Goal: Task Accomplishment & Management: Complete application form

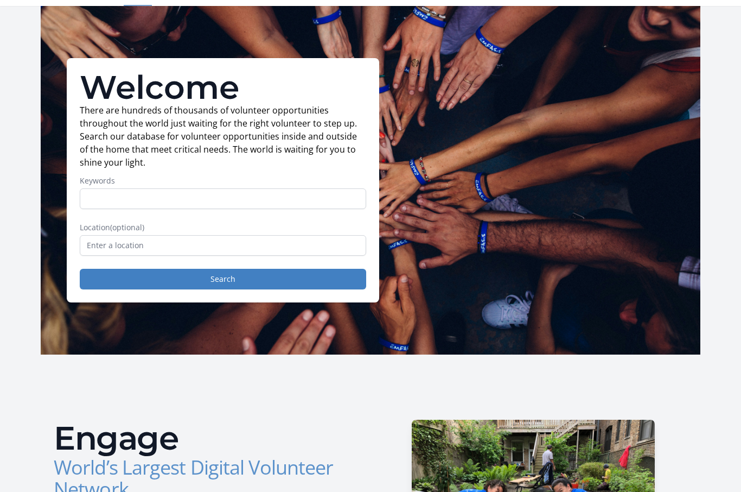
scroll to position [28, 0]
click at [98, 242] on input "text" at bounding box center [223, 246] width 287 height 21
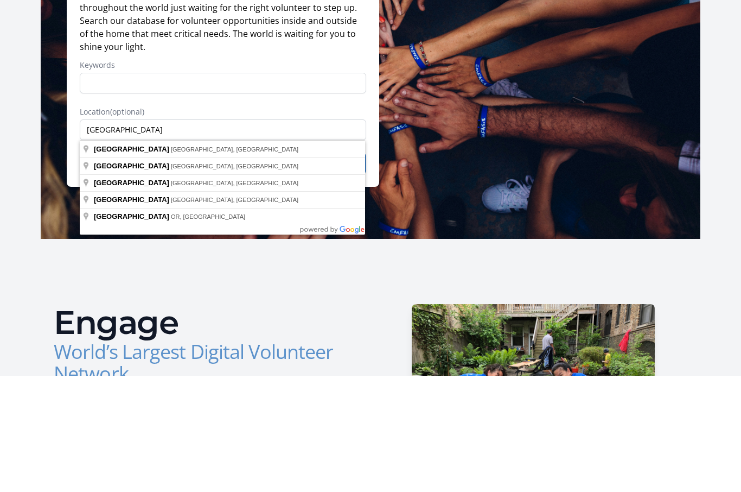
type input "[GEOGRAPHIC_DATA], [GEOGRAPHIC_DATA], [GEOGRAPHIC_DATA]"
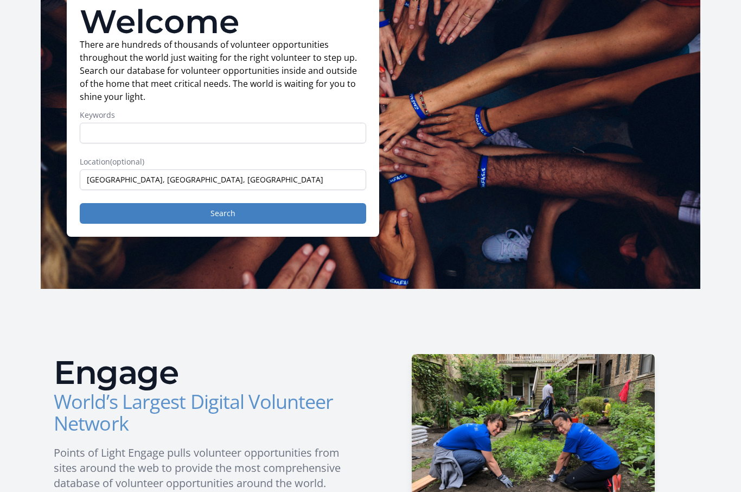
scroll to position [93, 0]
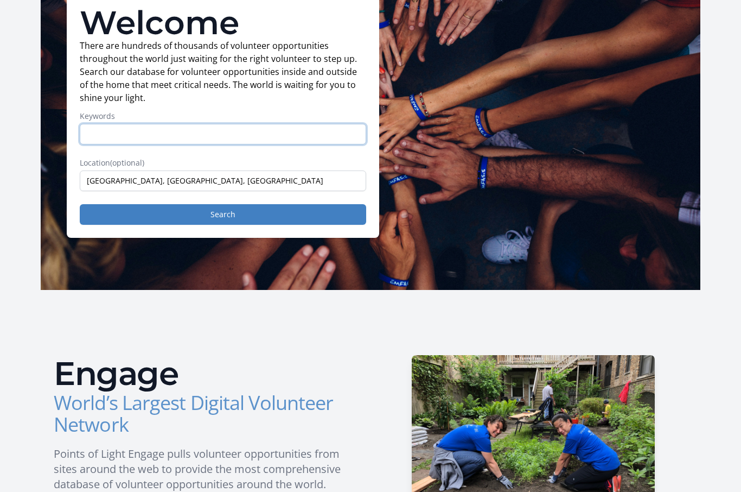
click at [94, 133] on input "Keywords" at bounding box center [223, 134] width 287 height 21
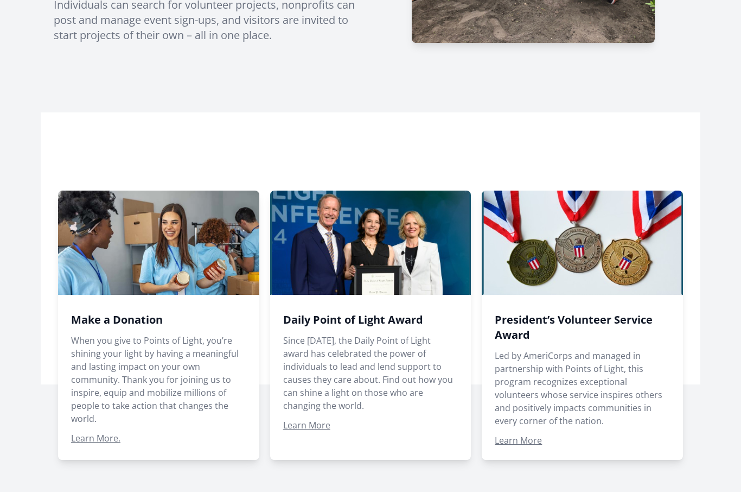
scroll to position [561, 0]
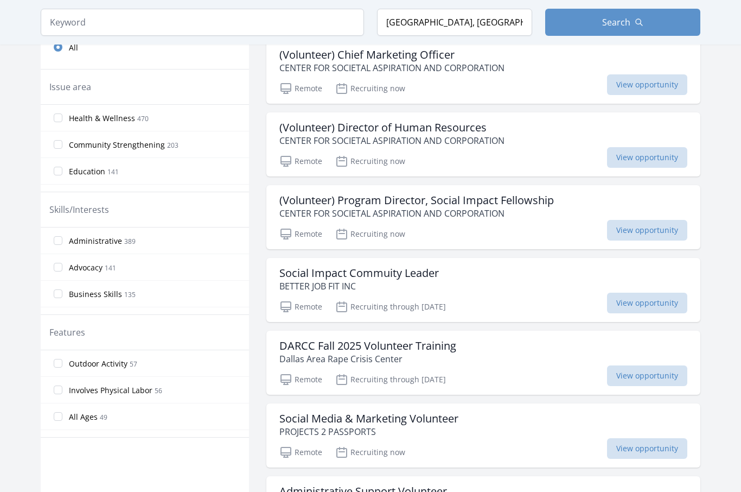
scroll to position [337, 0]
click at [58, 117] on input "Health & Wellness 470" at bounding box center [58, 118] width 9 height 9
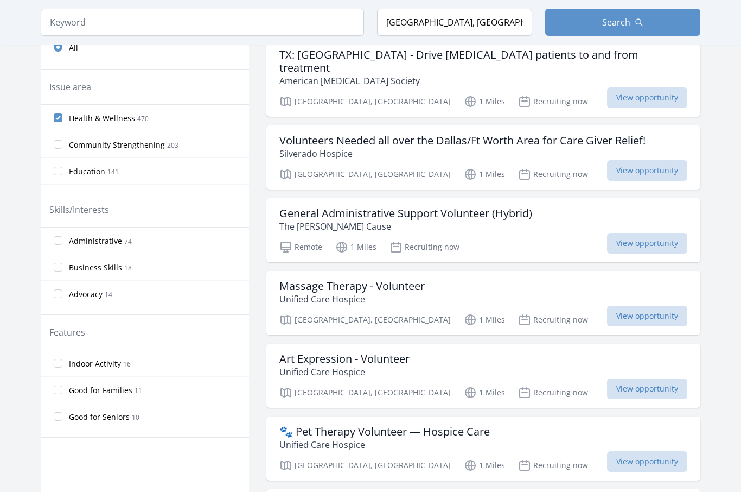
click at [55, 143] on input "Community Strengthening 203" at bounding box center [58, 144] width 9 height 9
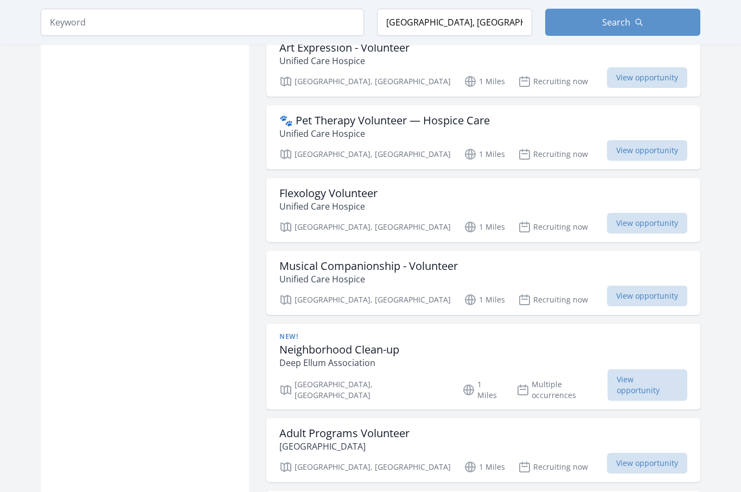
scroll to position [961, 0]
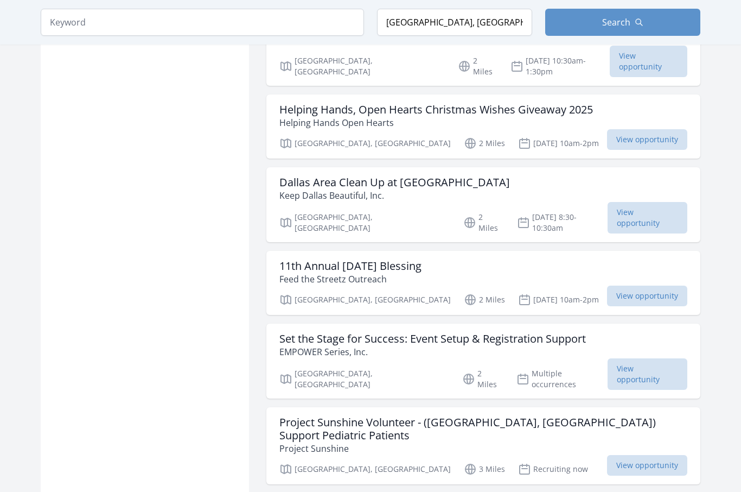
scroll to position [1765, 0]
click at [303, 272] on p "Feed the Streetz Outreach" at bounding box center [350, 278] width 142 height 13
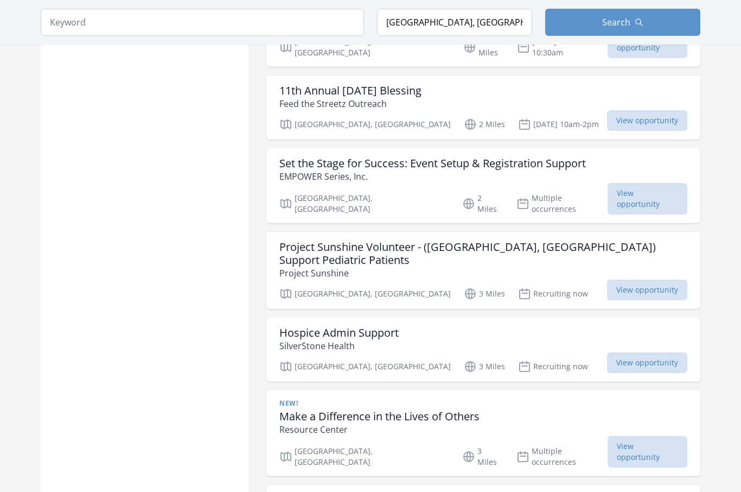
scroll to position [1940, 0]
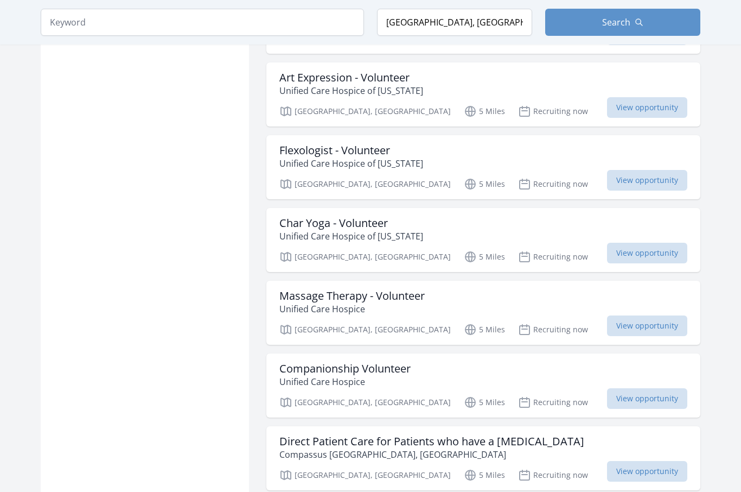
scroll to position [3941, 0]
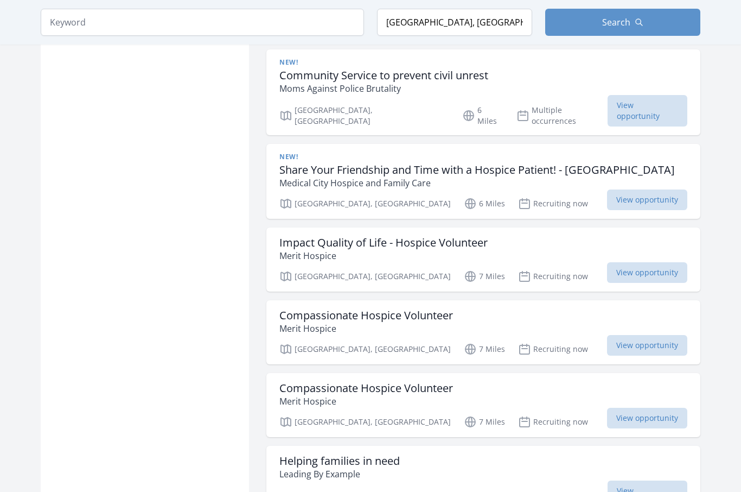
scroll to position [5384, 0]
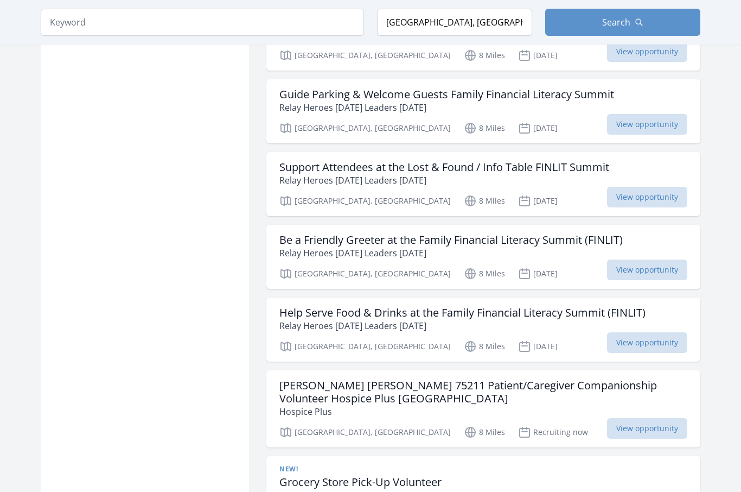
scroll to position [6051, 0]
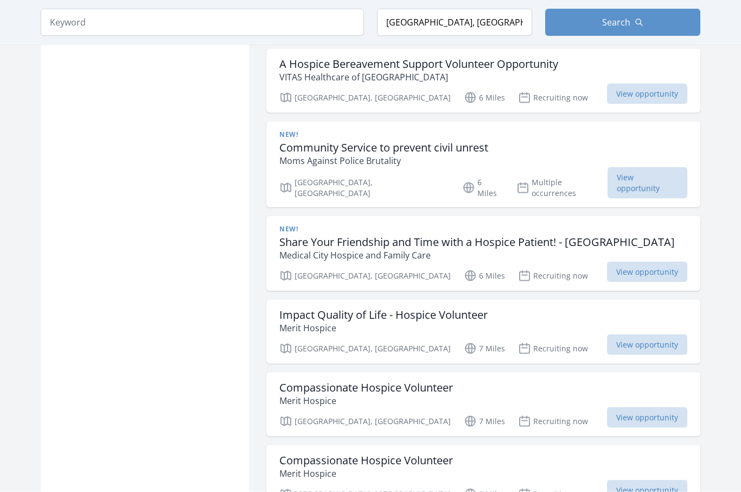
scroll to position [5286, 0]
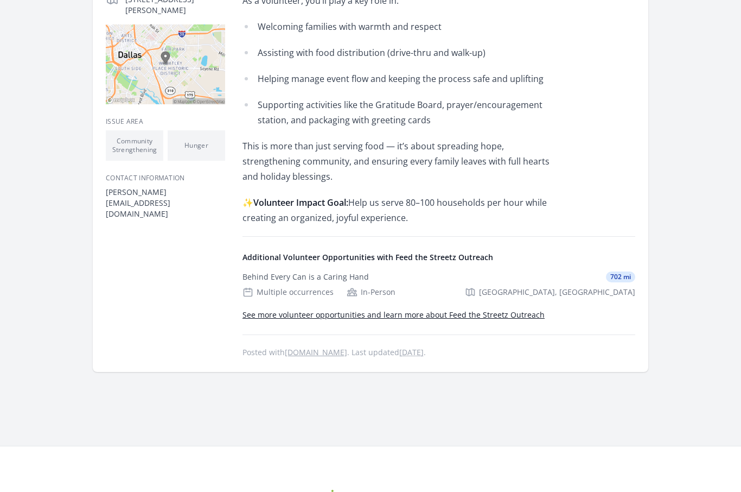
scroll to position [293, 0]
click at [493, 317] on link "See more volunteer opportunities and learn more about Feed the Streetz Outreach" at bounding box center [394, 314] width 302 height 10
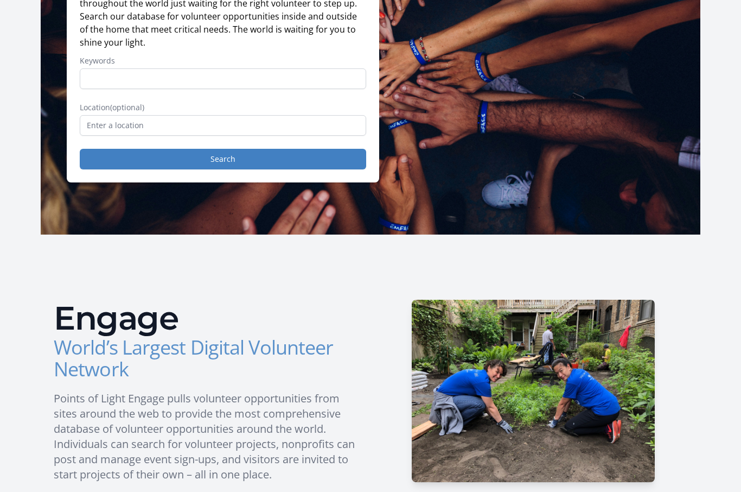
scroll to position [124, 0]
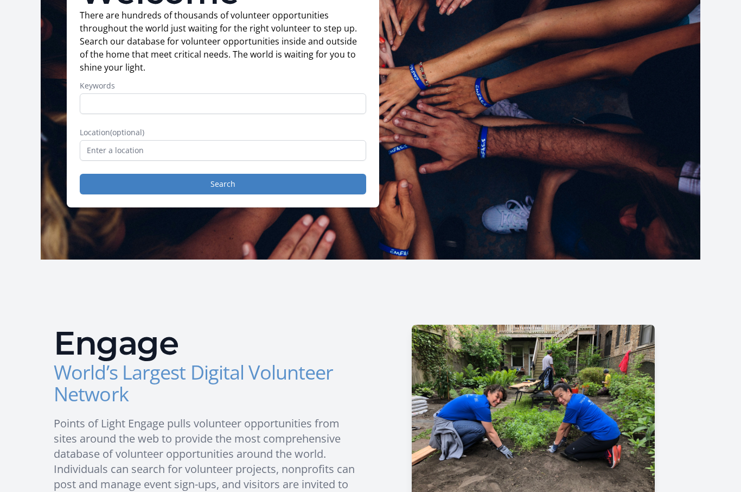
click at [96, 102] on input "Keywords" at bounding box center [223, 103] width 287 height 21
type input "November"
click at [223, 184] on button "Search" at bounding box center [223, 184] width 287 height 21
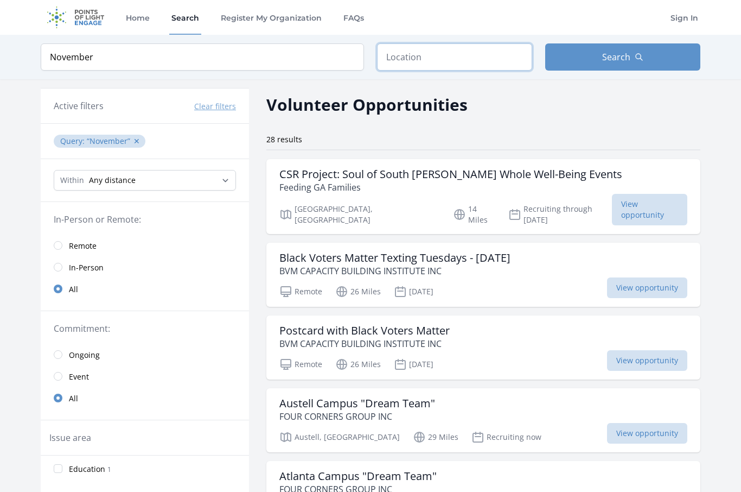
click at [383, 61] on input "text" at bounding box center [454, 56] width 155 height 27
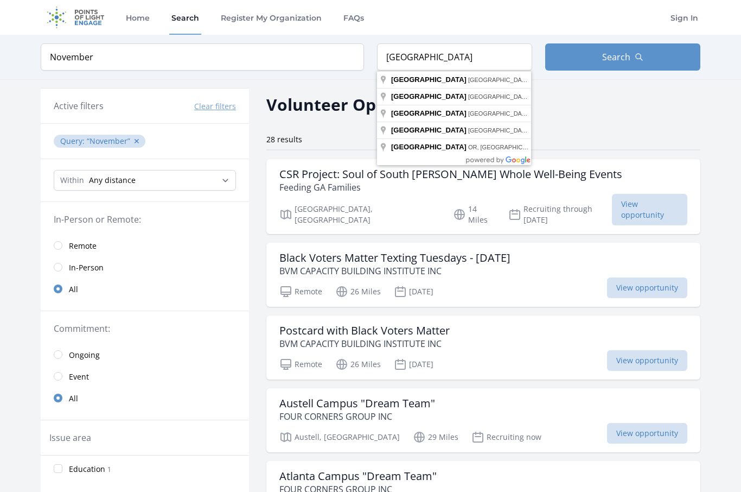
type input "Dallas, TX, USA"
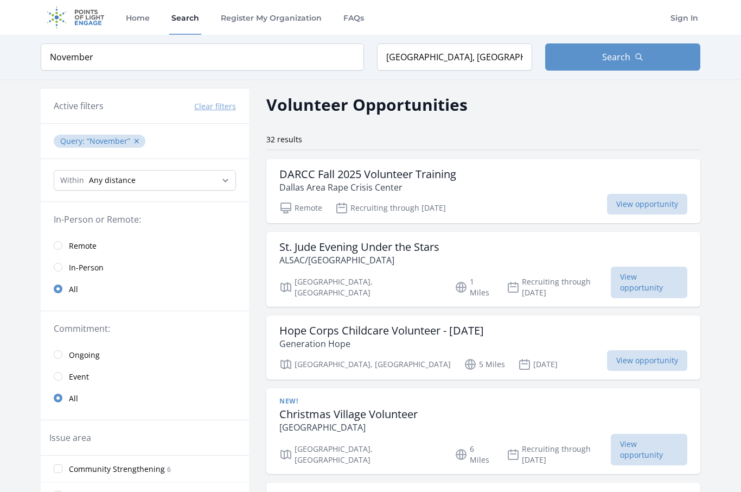
click at [630, 60] on span "Search" at bounding box center [616, 56] width 28 height 13
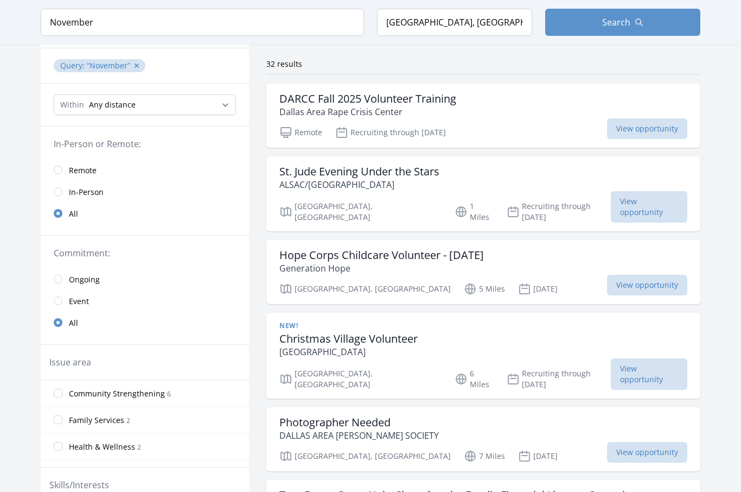
scroll to position [75, 0]
click at [611, 202] on span "View opportunity" at bounding box center [649, 206] width 77 height 31
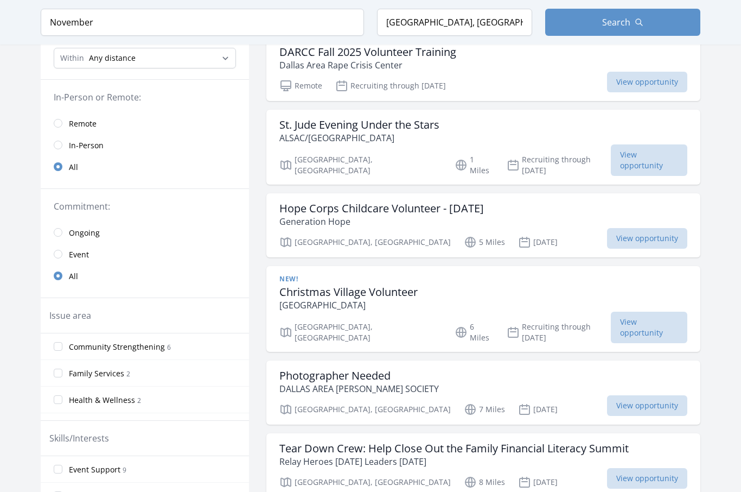
scroll to position [122, 0]
click at [611, 312] on span "View opportunity" at bounding box center [649, 327] width 77 height 31
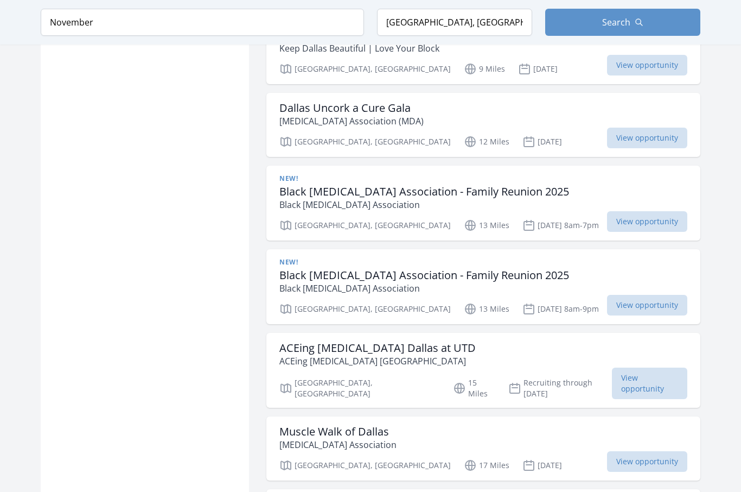
scroll to position [1117, 0]
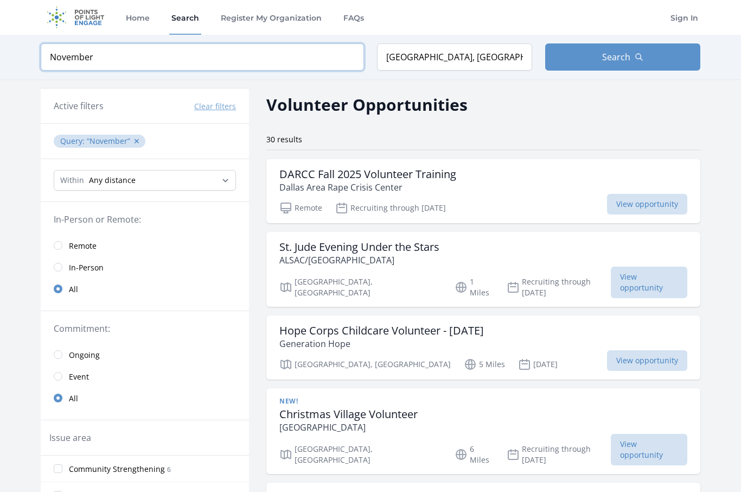
click at [95, 63] on input "November" at bounding box center [202, 56] width 323 height 27
type input "N"
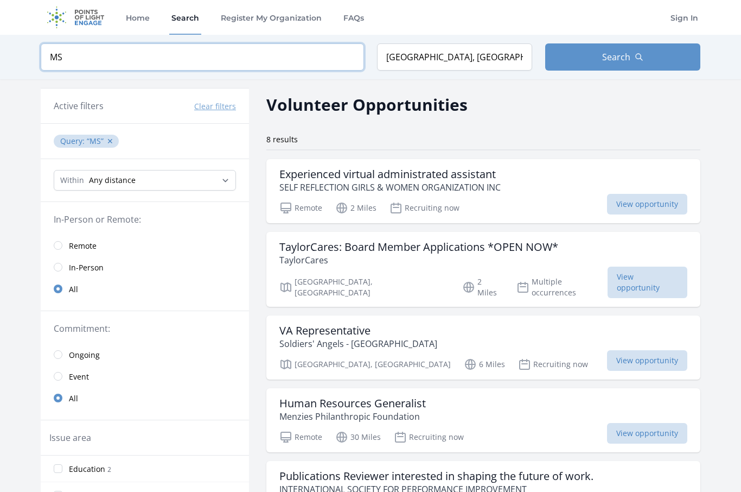
type input "MS"
click at [437, 65] on input "Dallas, TX, USA" at bounding box center [454, 56] width 155 height 27
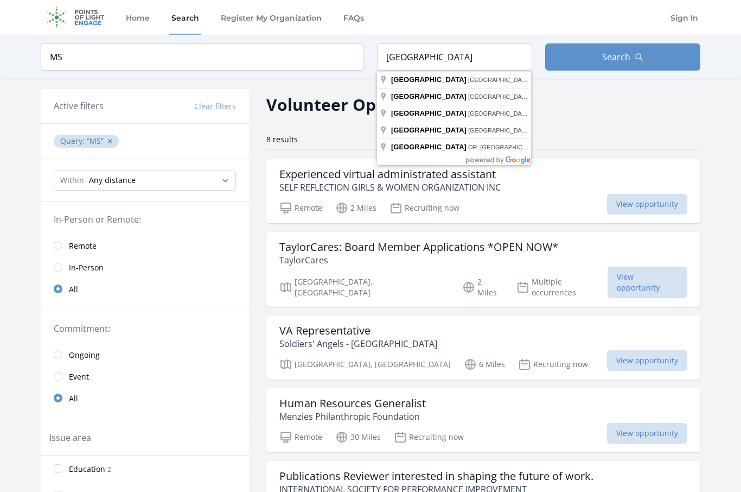
type input "Dallas, TX, USA"
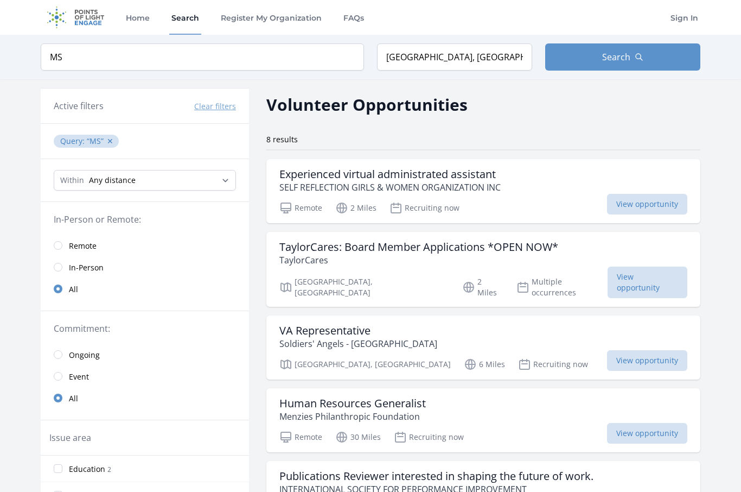
click at [626, 55] on span "Search" at bounding box center [616, 56] width 28 height 13
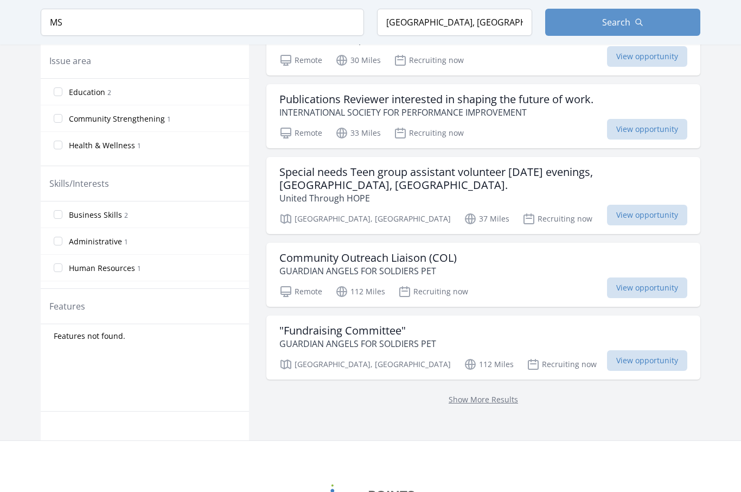
scroll to position [377, 0]
click at [484, 394] on link "Show More Results" at bounding box center [483, 399] width 69 height 10
click at [478, 393] on link "Show More Results" at bounding box center [483, 398] width 69 height 10
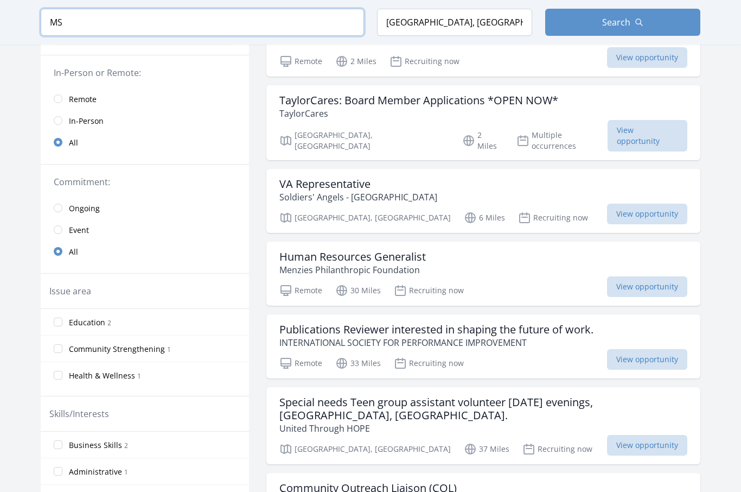
click at [66, 27] on input "MS" at bounding box center [202, 22] width 323 height 27
type input "M"
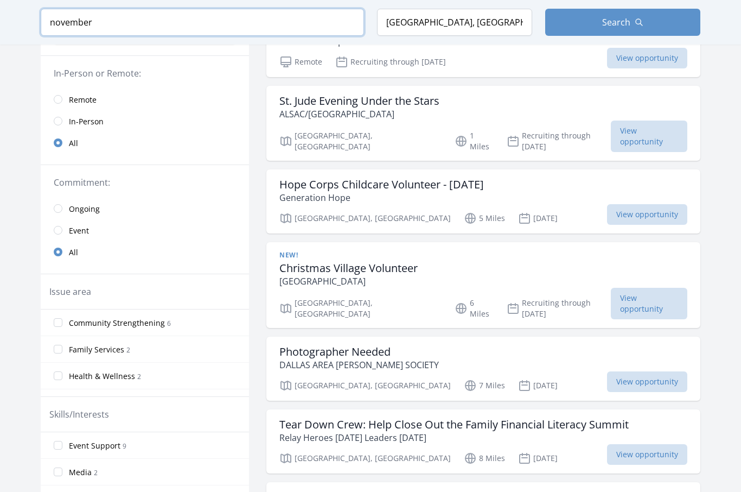
type input "november"
click button "submit" at bounding box center [0, 0] width 0 height 0
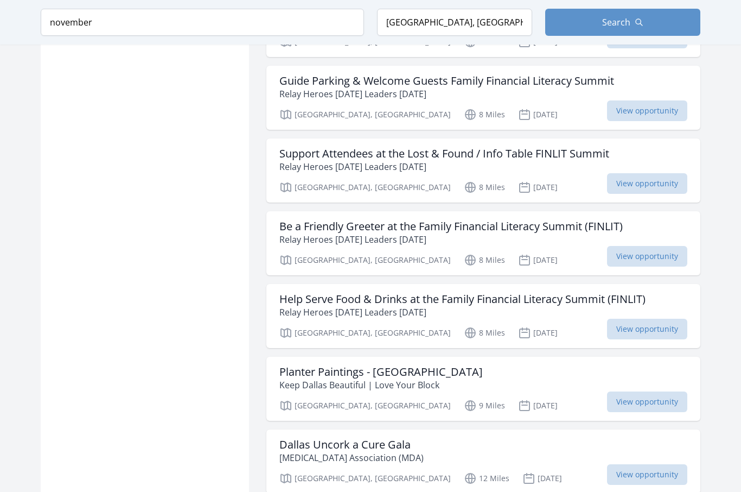
scroll to position [781, 0]
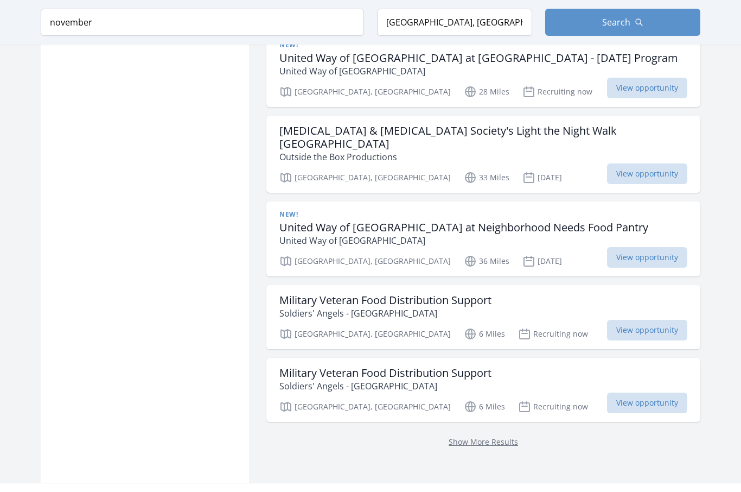
scroll to position [2214, 0]
click at [649, 320] on span "View opportunity" at bounding box center [647, 330] width 80 height 21
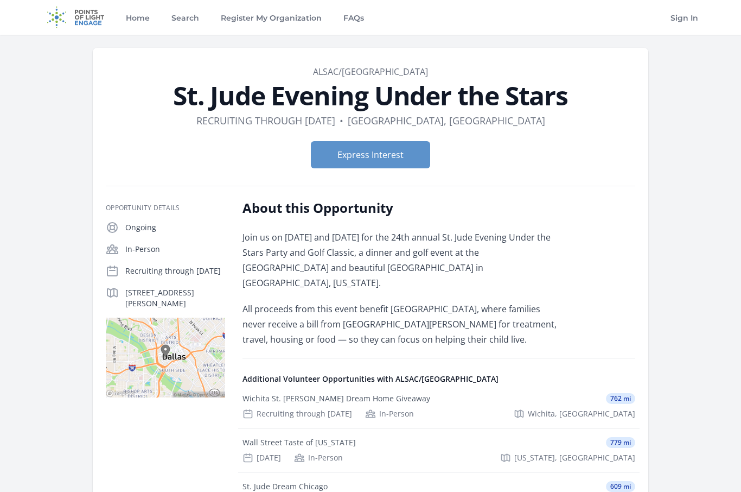
click at [463, 339] on div "About this Opportunity Join us on November 3, 2025 and November 8, 2025 for the…" at bounding box center [439, 427] width 393 height 457
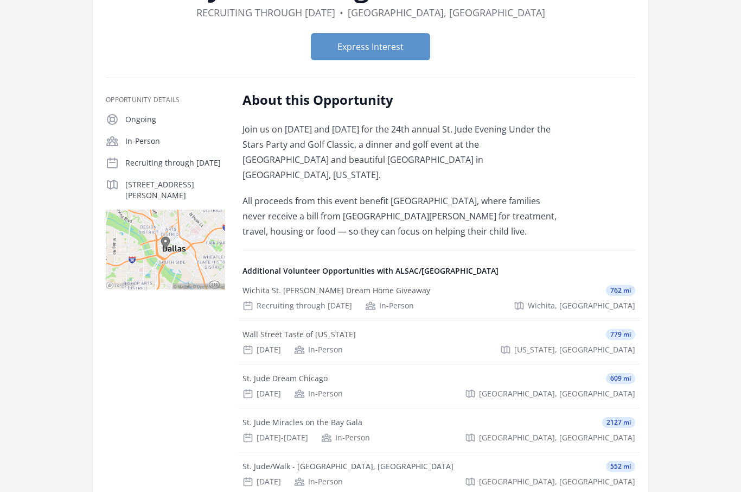
scroll to position [109, 0]
click at [149, 164] on p "Recruiting through Nov 8th" at bounding box center [175, 162] width 100 height 11
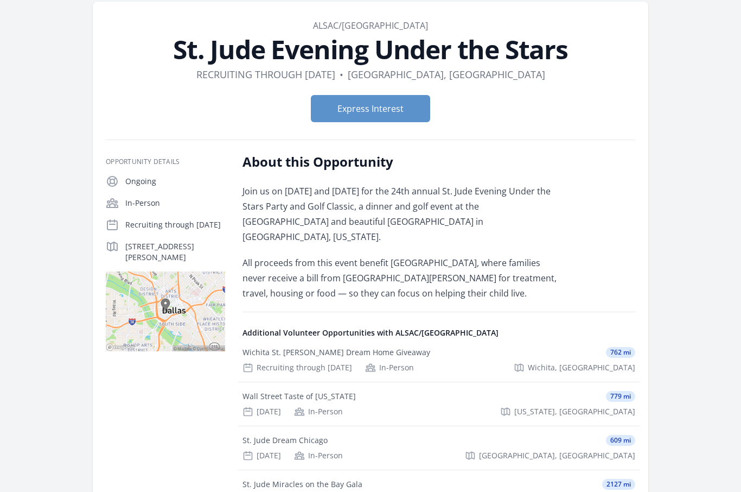
scroll to position [46, 0]
click at [336, 109] on button "Express Interest" at bounding box center [370, 109] width 119 height 27
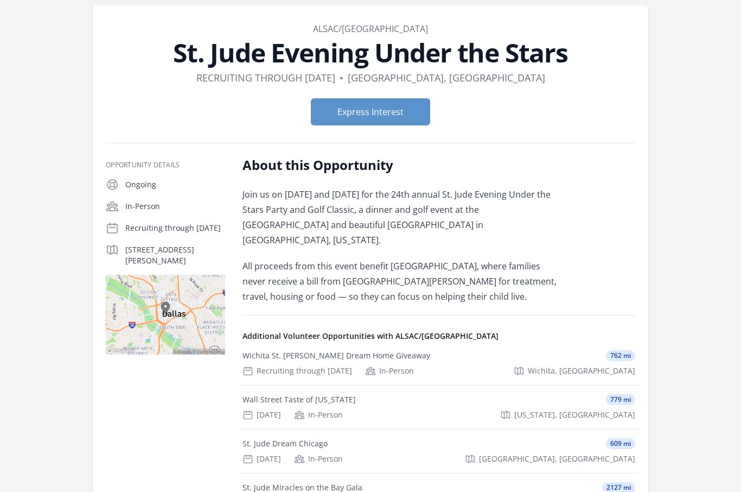
scroll to position [0, 0]
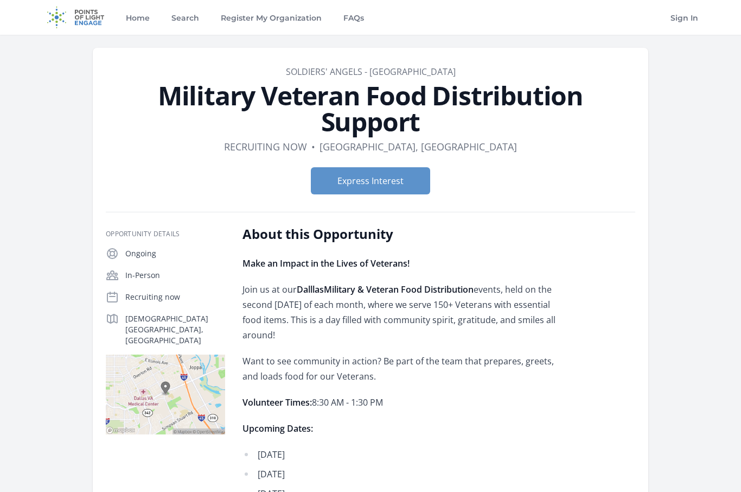
click at [349, 167] on button "Express Interest" at bounding box center [370, 180] width 119 height 27
